Goal: Find specific page/section: Find specific page/section

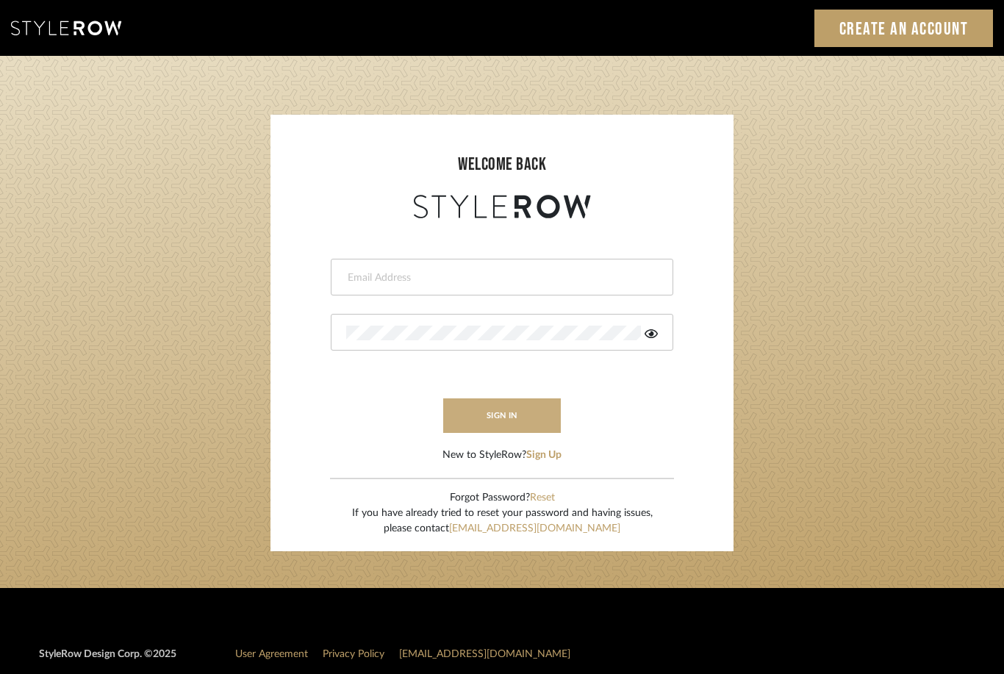
type input "[EMAIL_ADDRESS][DOMAIN_NAME]"
click at [478, 428] on button "sign in" at bounding box center [502, 415] width 118 height 35
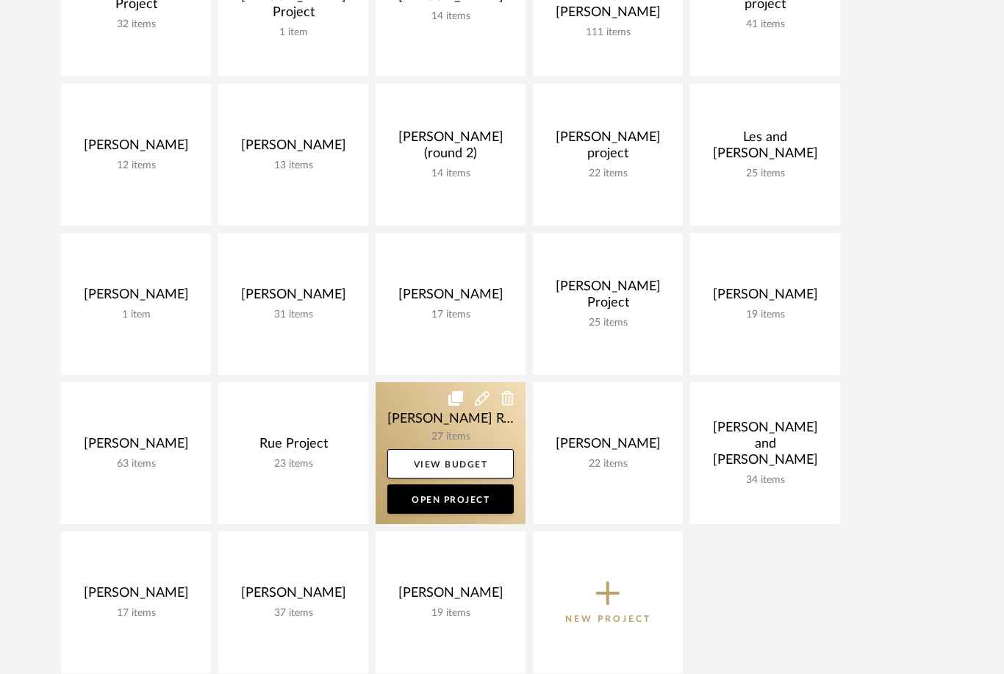
scroll to position [430, 0]
click at [410, 423] on link at bounding box center [450, 453] width 150 height 142
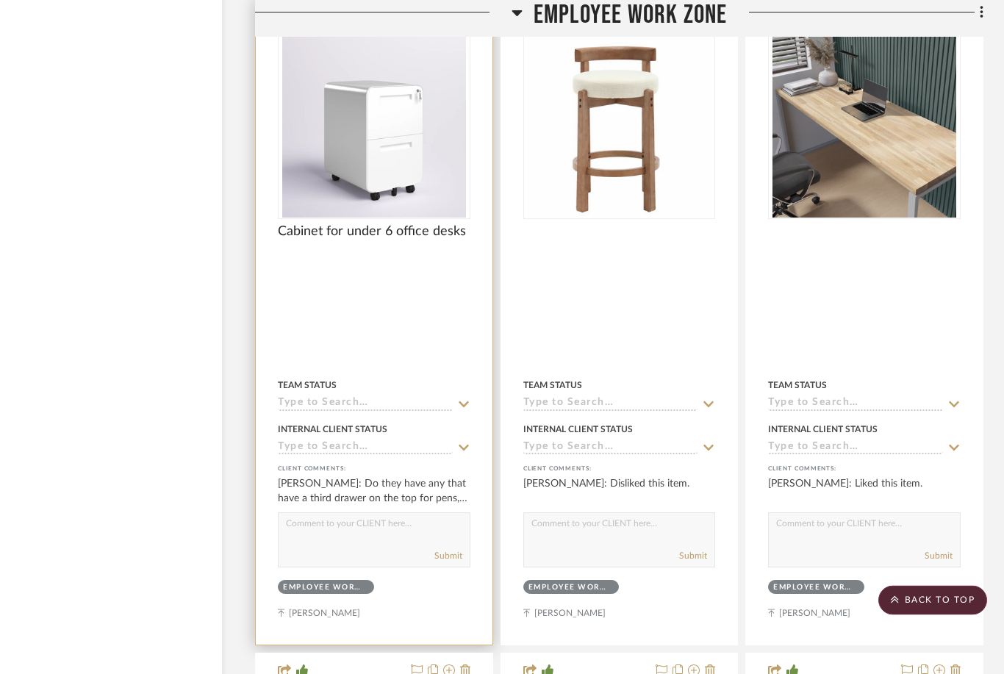
scroll to position [5947, 54]
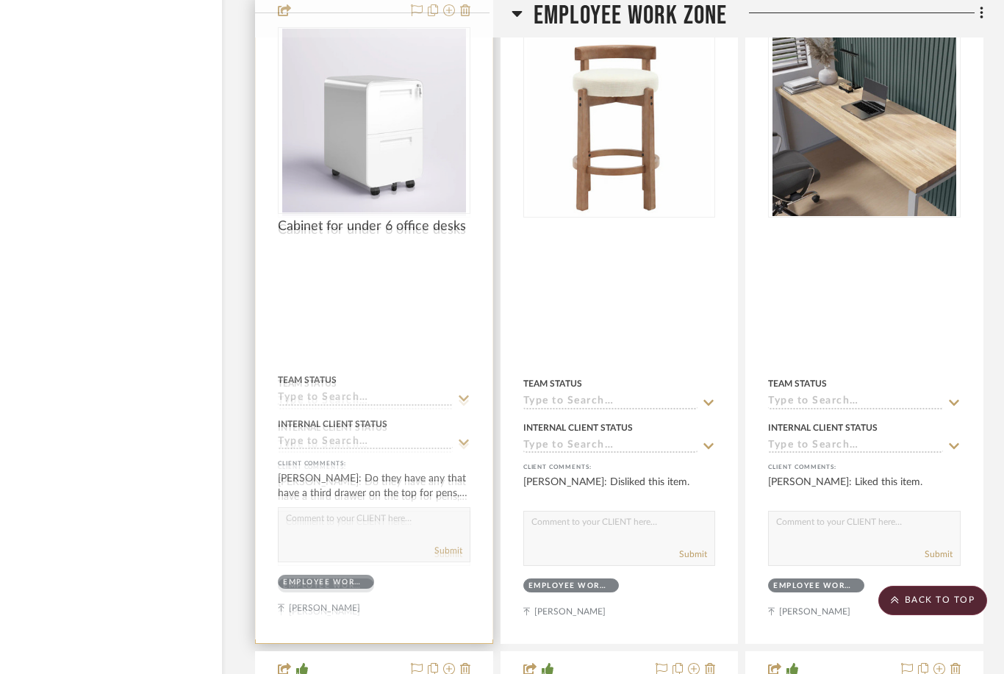
click at [358, 130] on img "0" at bounding box center [374, 124] width 184 height 184
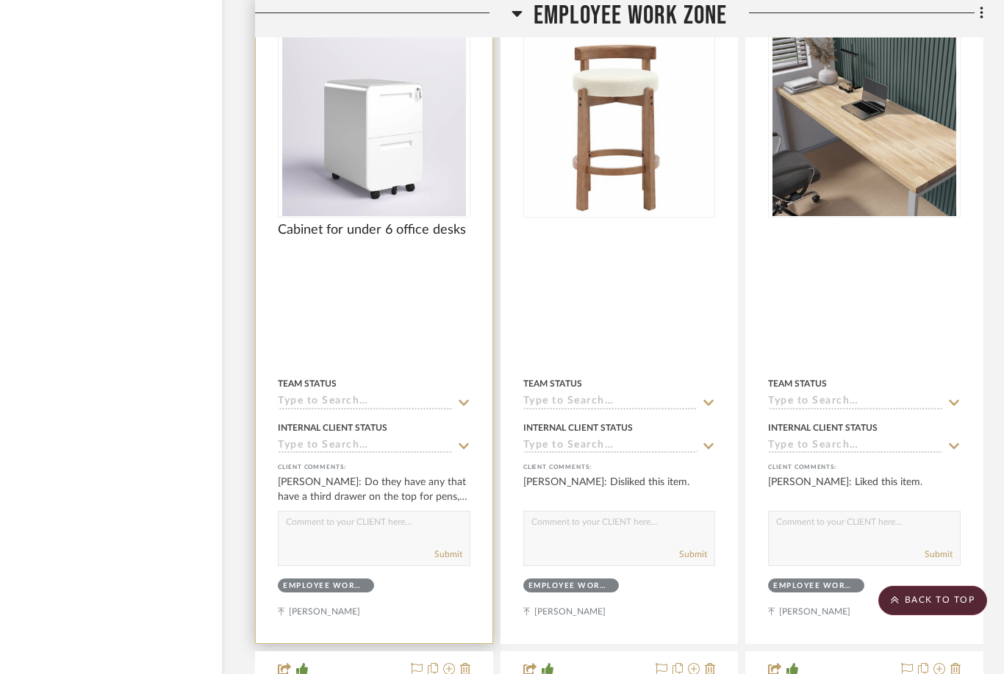
click at [372, 173] on img "0" at bounding box center [374, 124] width 184 height 184
click at [362, 382] on div "Team Status" at bounding box center [374, 383] width 193 height 13
click at [416, 167] on img "0" at bounding box center [374, 124] width 184 height 184
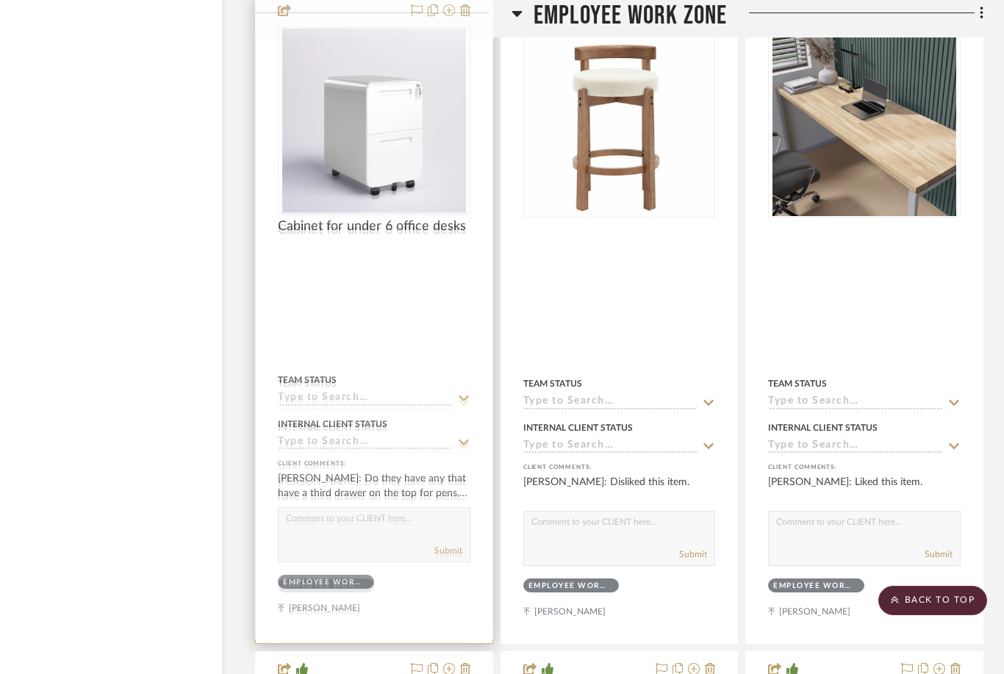
click at [401, 166] on img "0" at bounding box center [374, 124] width 184 height 184
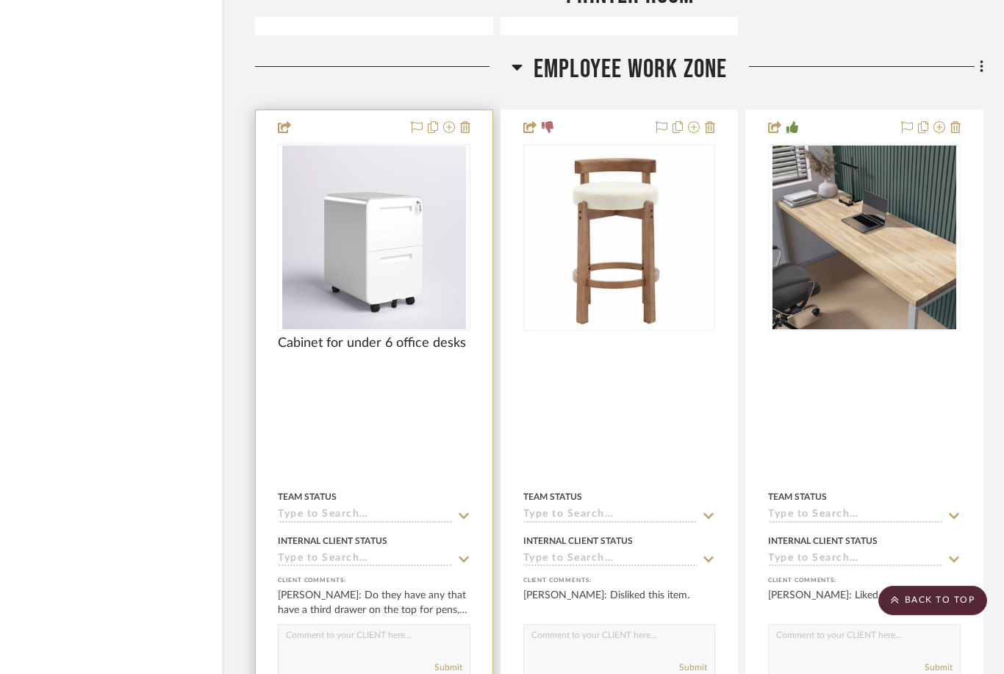
click at [323, 124] on div at bounding box center [374, 433] width 237 height 646
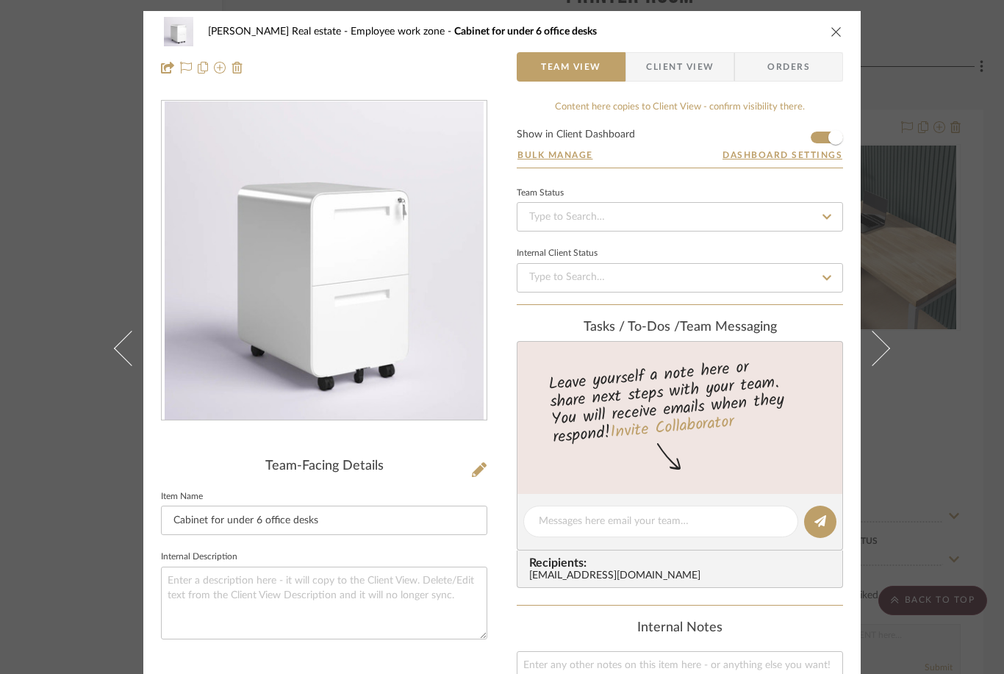
scroll to position [0, 0]
click at [702, 73] on span "Client View" at bounding box center [680, 66] width 68 height 29
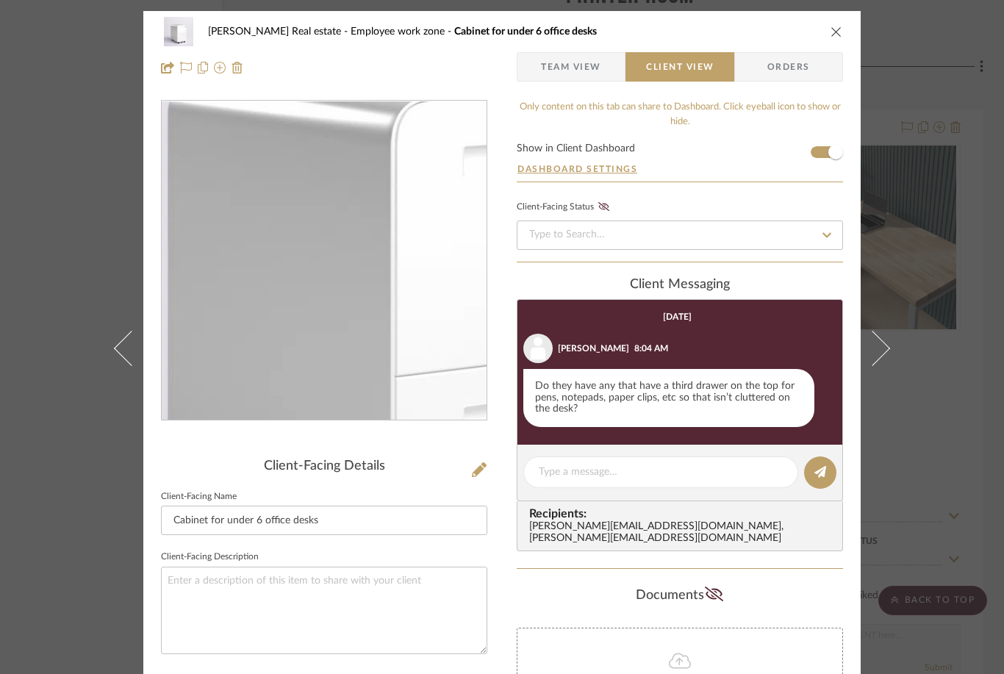
click at [288, 248] on img "0" at bounding box center [324, 260] width 319 height 319
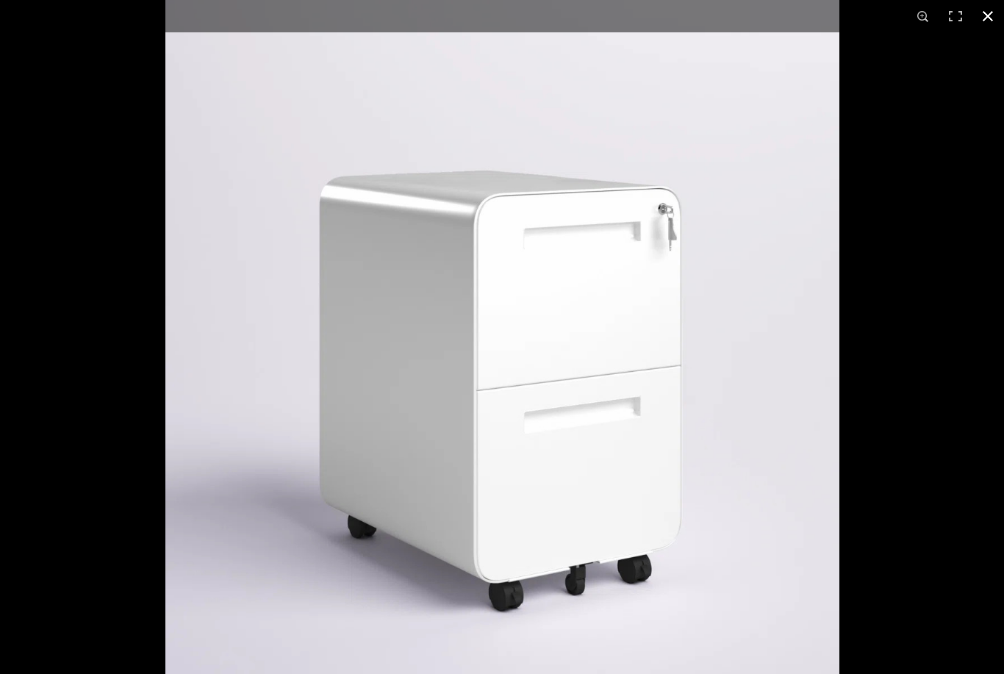
click at [988, 7] on button at bounding box center [987, 16] width 32 height 32
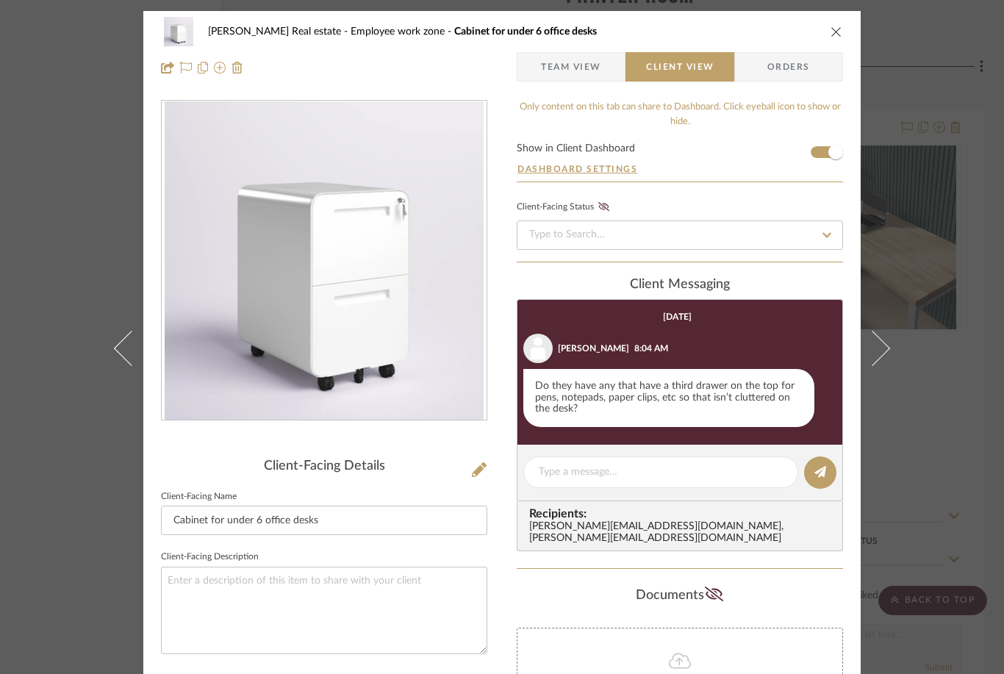
click at [486, 472] on icon at bounding box center [479, 469] width 15 height 15
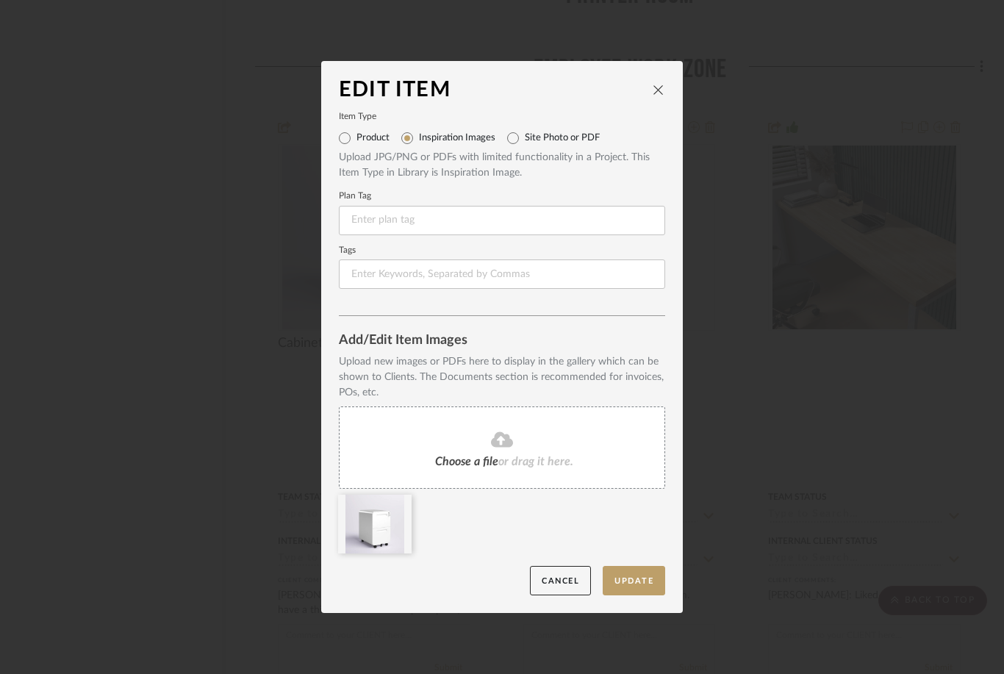
click at [656, 90] on icon "close" at bounding box center [659, 90] width 12 height 12
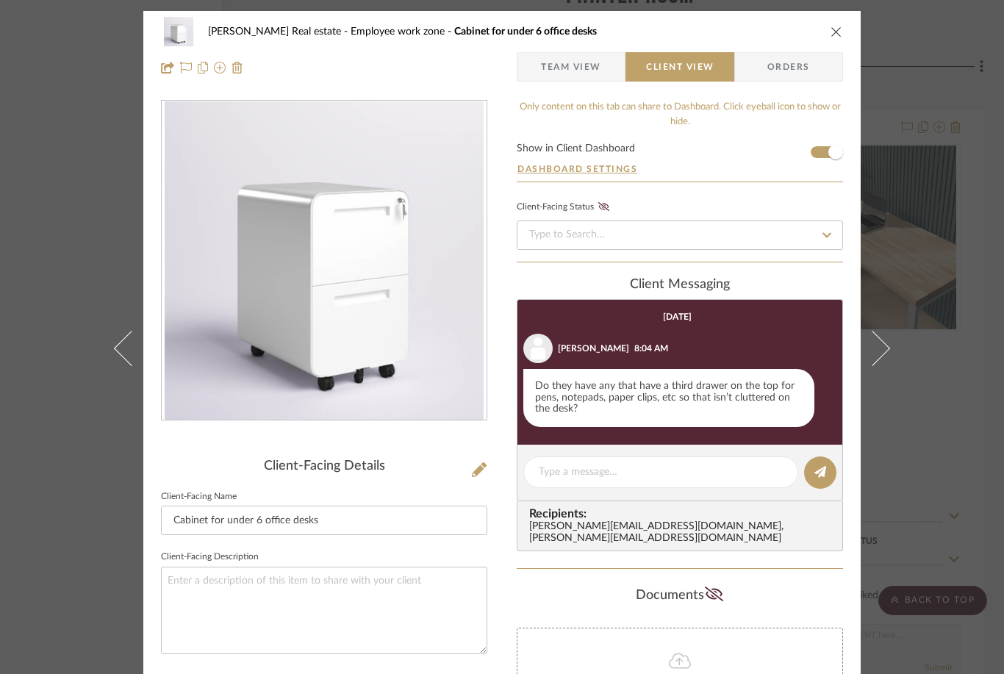
scroll to position [33, 0]
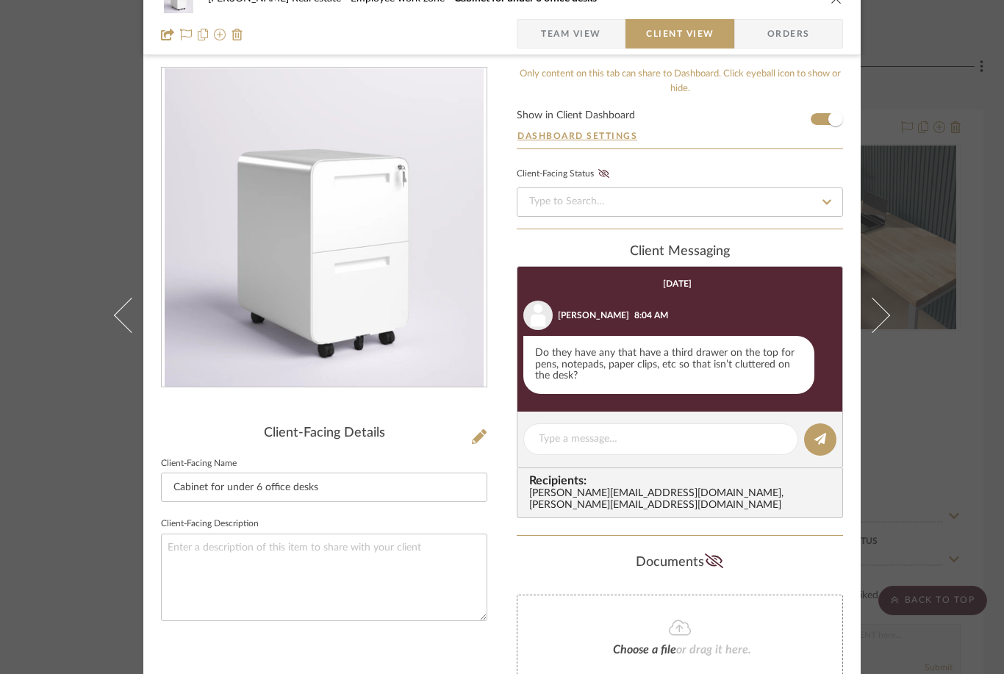
click at [592, 48] on span "Team View" at bounding box center [571, 33] width 60 height 29
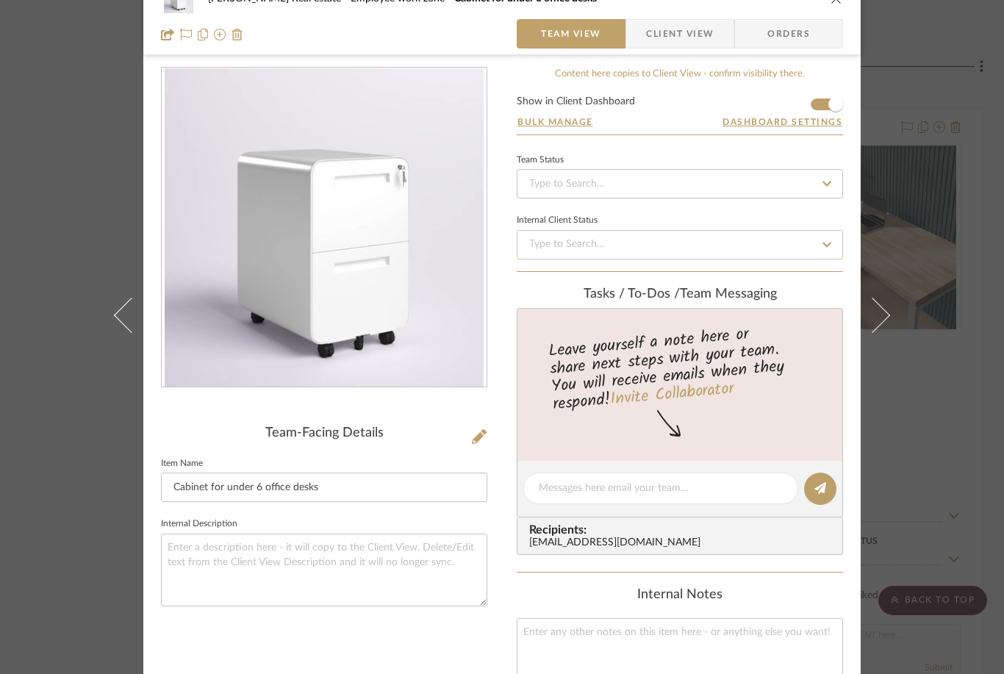
click at [647, 48] on span "Client View" at bounding box center [680, 33] width 68 height 29
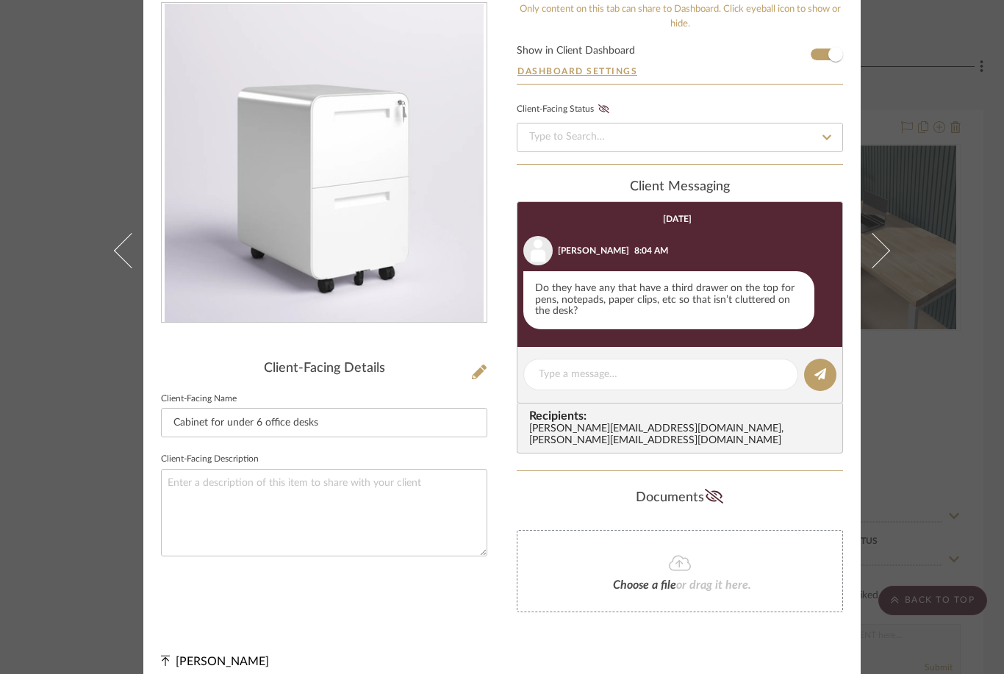
scroll to position [97, 0]
click at [481, 375] on icon at bounding box center [479, 372] width 15 height 15
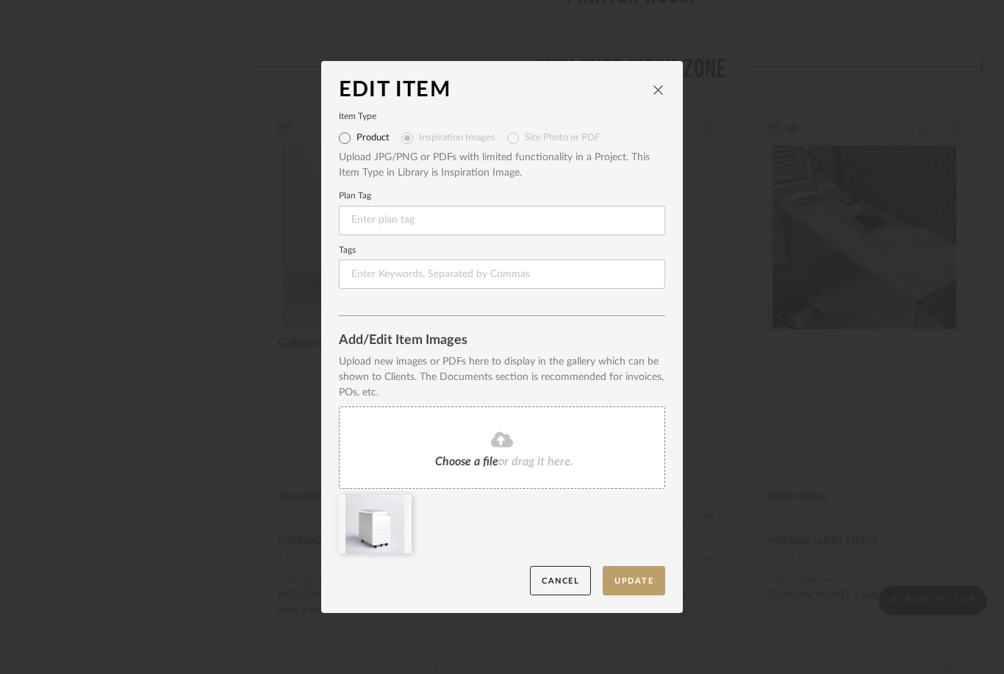
scroll to position [0, 0]
click at [658, 89] on icon "close" at bounding box center [659, 90] width 12 height 12
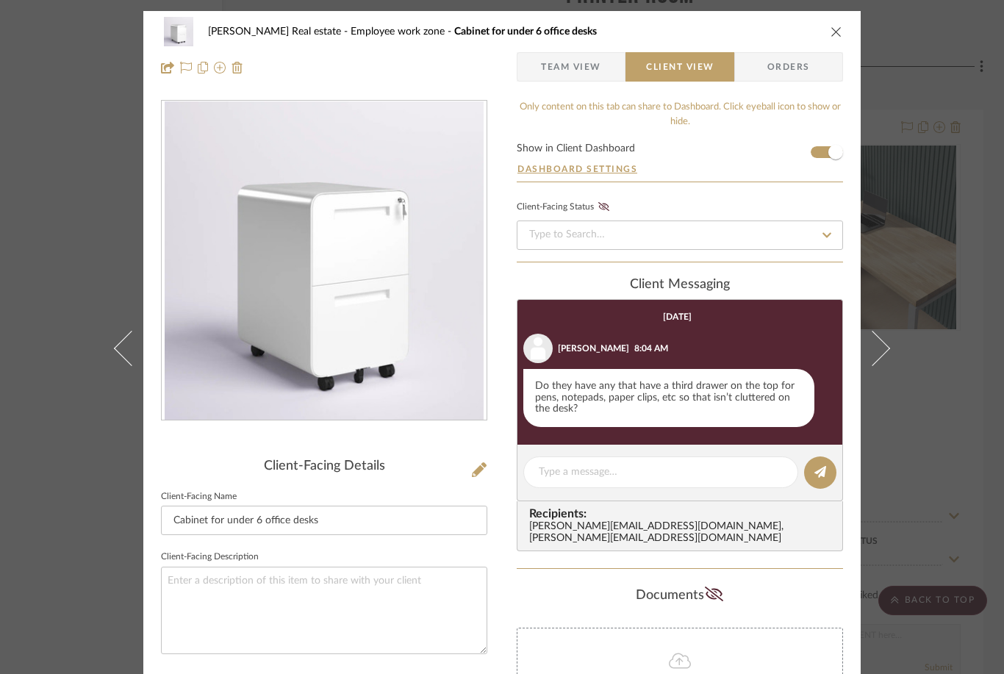
click at [830, 35] on button "close" at bounding box center [836, 31] width 13 height 13
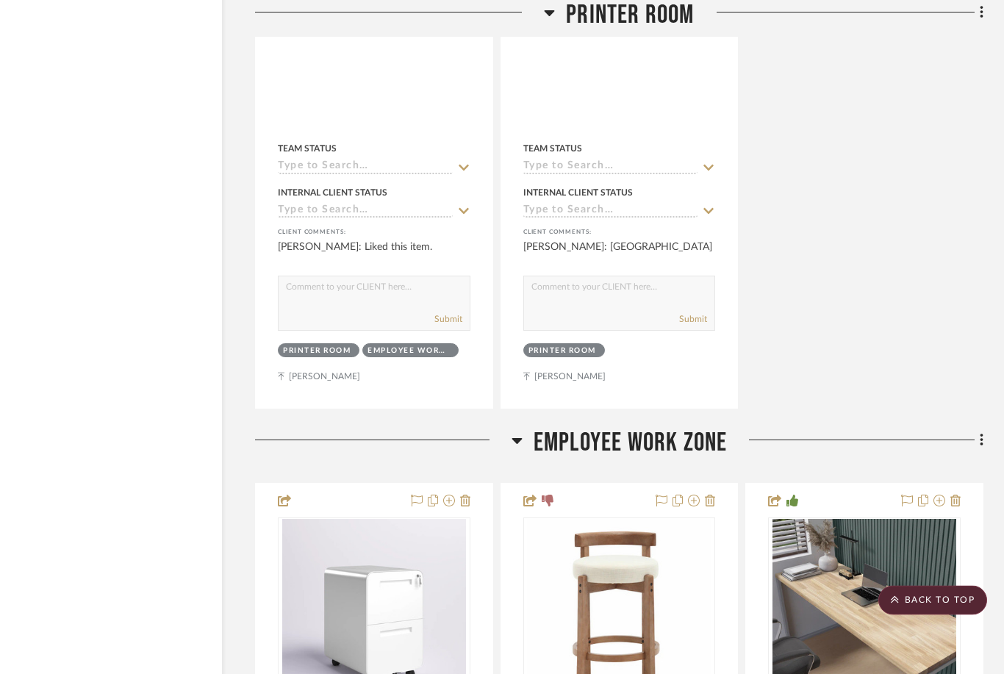
scroll to position [4985, 54]
